Goal: Information Seeking & Learning: Learn about a topic

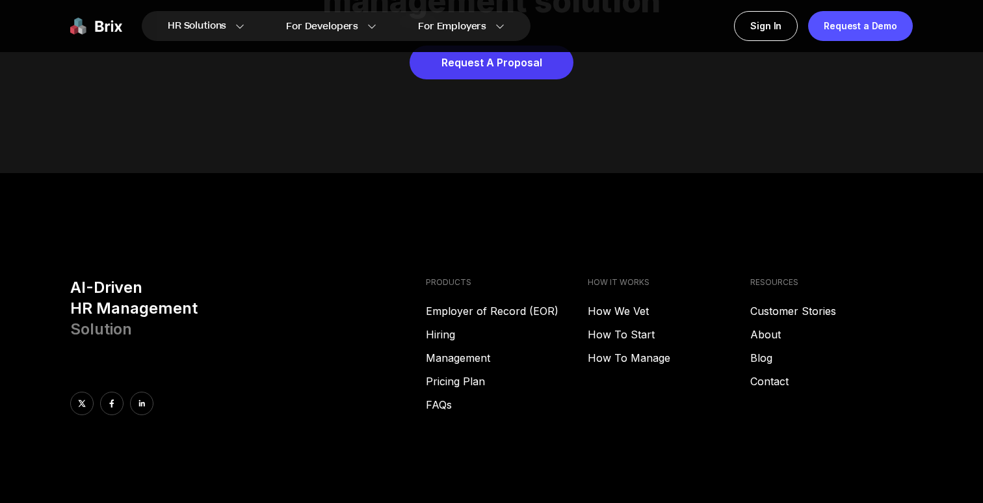
scroll to position [6643, 0]
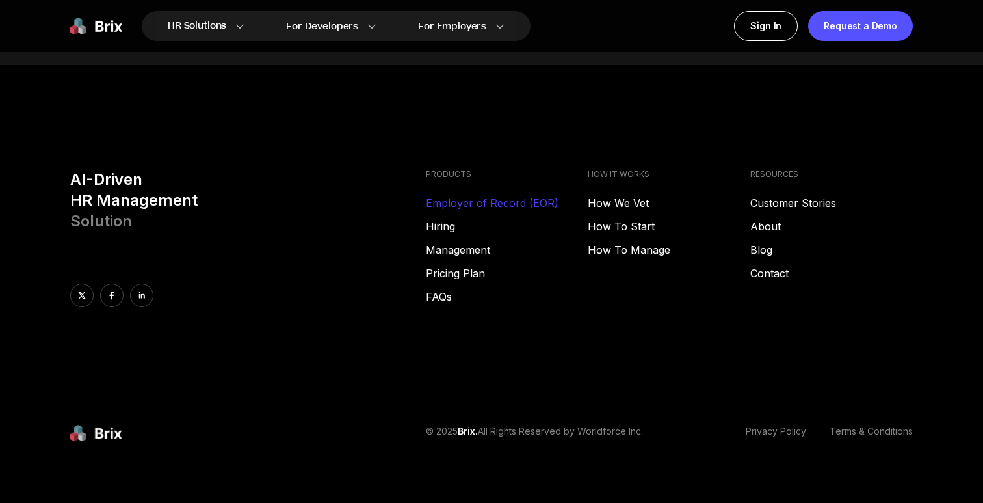
click at [501, 195] on link "Employer of Record (EOR)" at bounding box center [507, 203] width 163 height 16
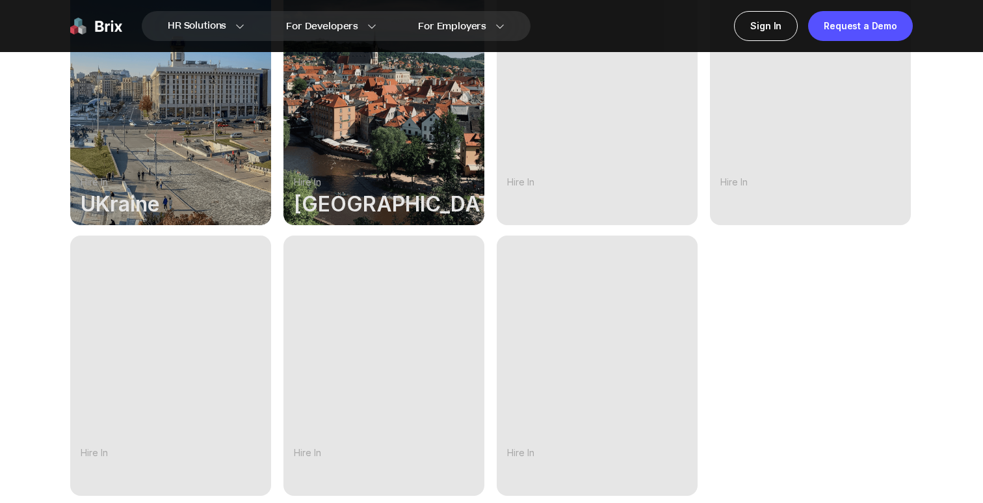
scroll to position [955, 0]
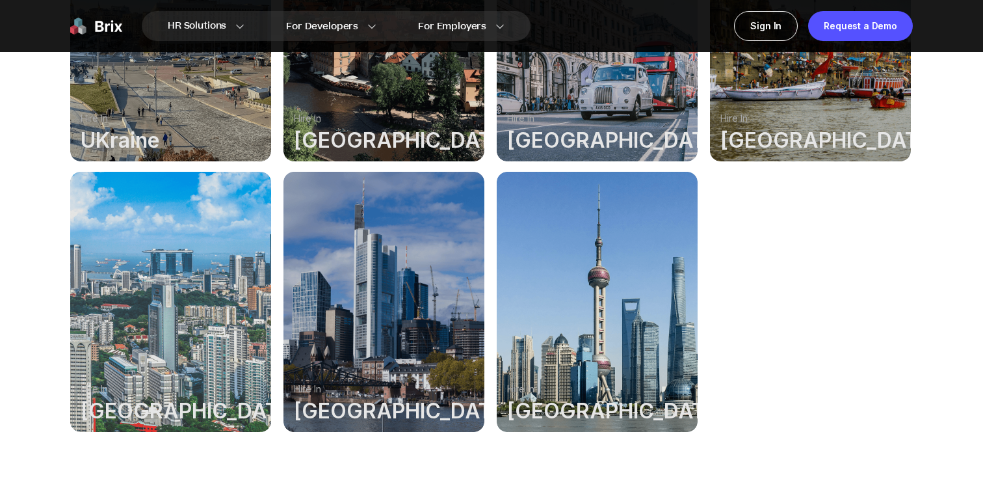
click at [609, 360] on div at bounding box center [597, 302] width 201 height 260
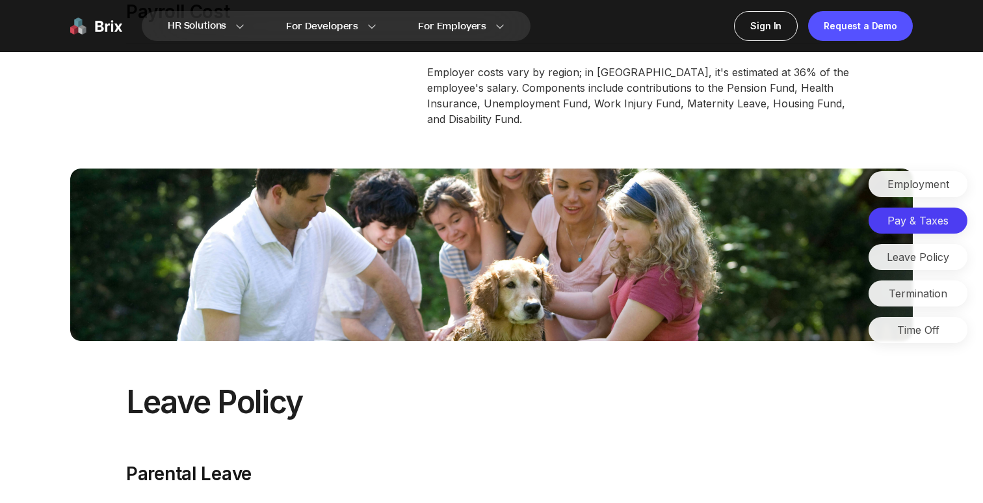
scroll to position [3609, 0]
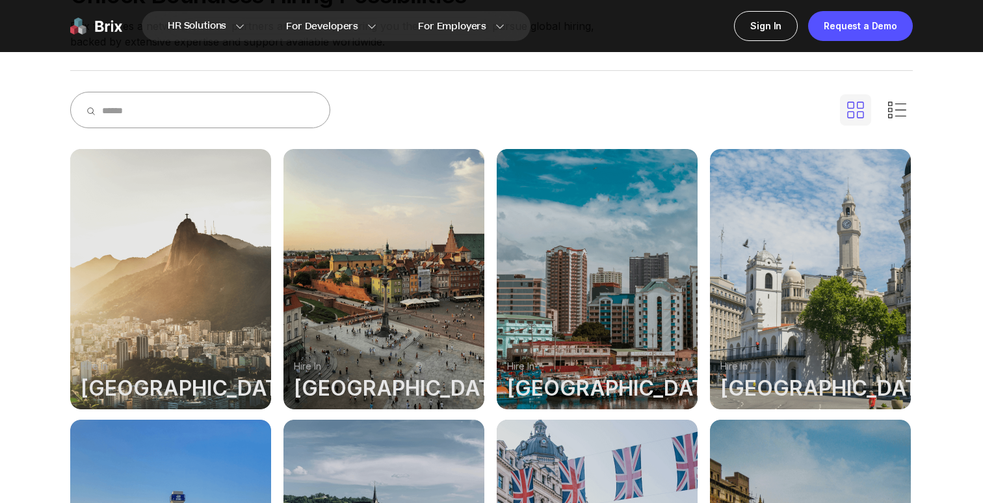
scroll to position [341, 0]
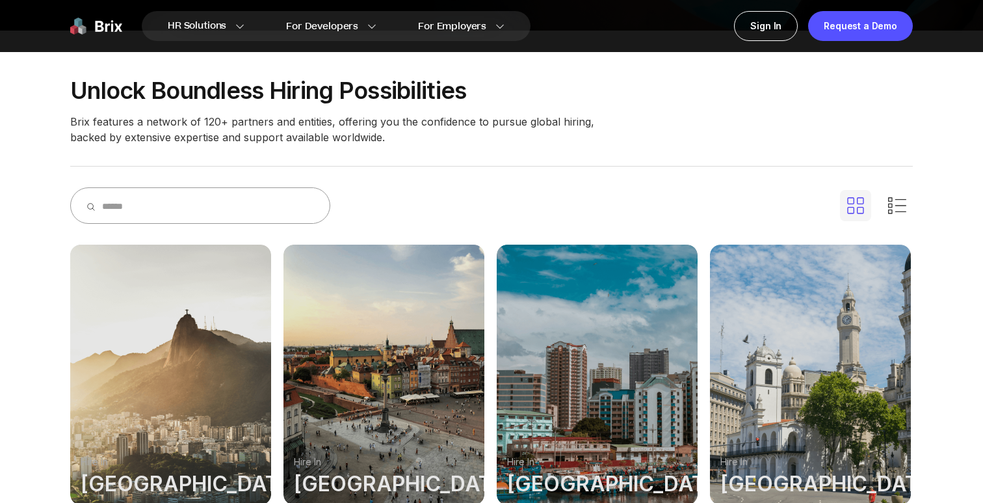
click at [158, 202] on input "text" at bounding box center [208, 205] width 212 height 35
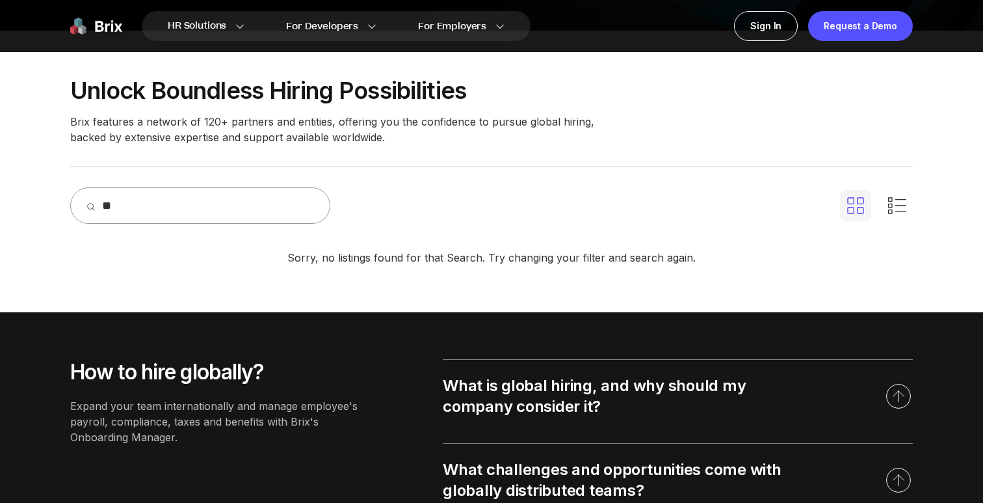
type input "*"
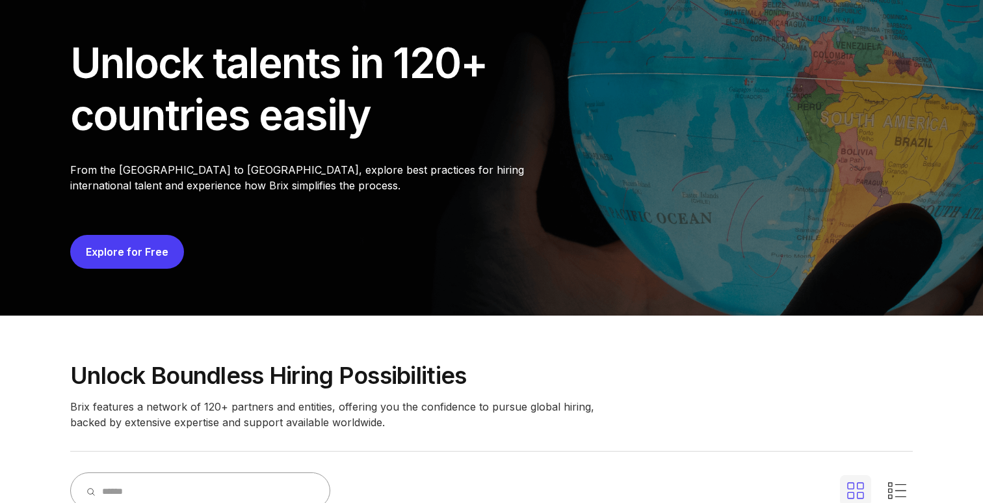
scroll to position [0, 0]
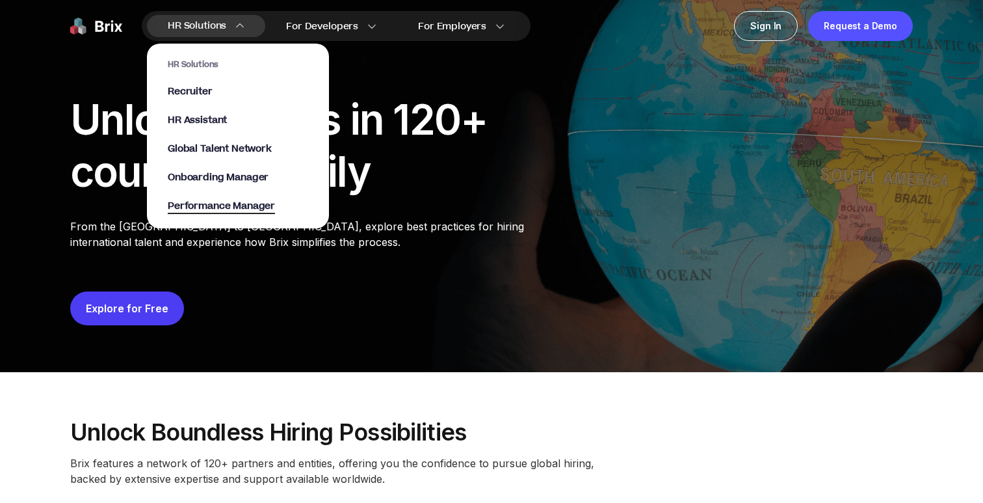
click at [233, 207] on span "Performance Manager" at bounding box center [221, 206] width 107 height 15
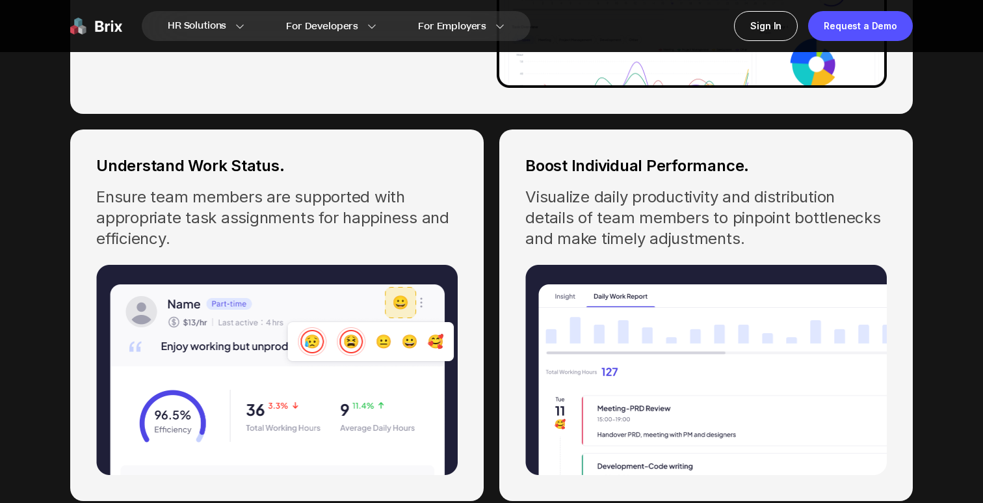
scroll to position [4066, 0]
